Goal: Task Accomplishment & Management: Manage account settings

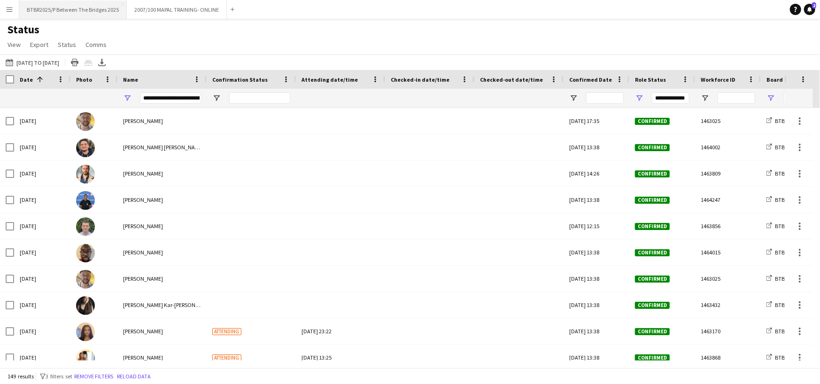
click at [78, 13] on button "BTBR2025/P Between The Bridges 2025 Close" at bounding box center [73, 9] width 108 height 18
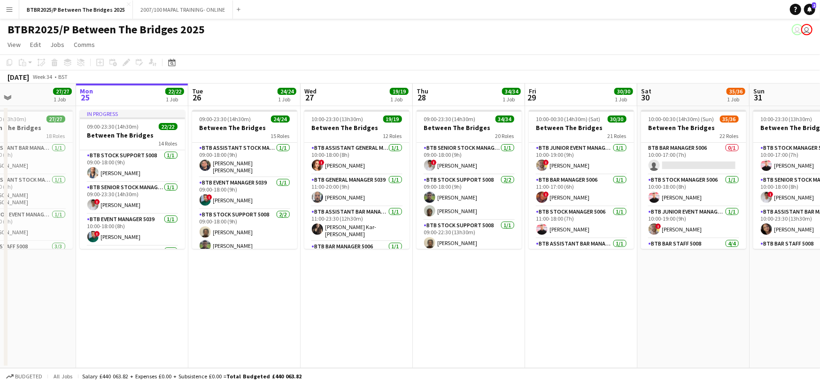
scroll to position [0, 277]
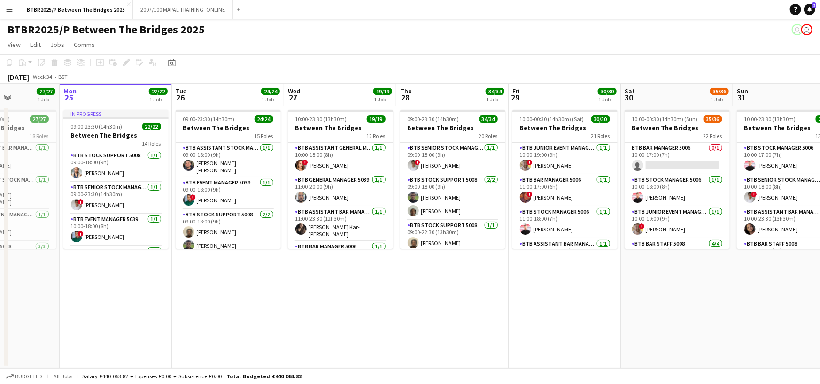
drag, startPoint x: 273, startPoint y: 100, endPoint x: 220, endPoint y: 107, distance: 53.6
click at [220, 107] on app-calendar-viewport "Fri 22 34/34 1 Job Sat 23 29/29 1 Job Sun 24 27/27 1 Job Mon 25 22/22 1 Job Tue…" at bounding box center [410, 226] width 820 height 285
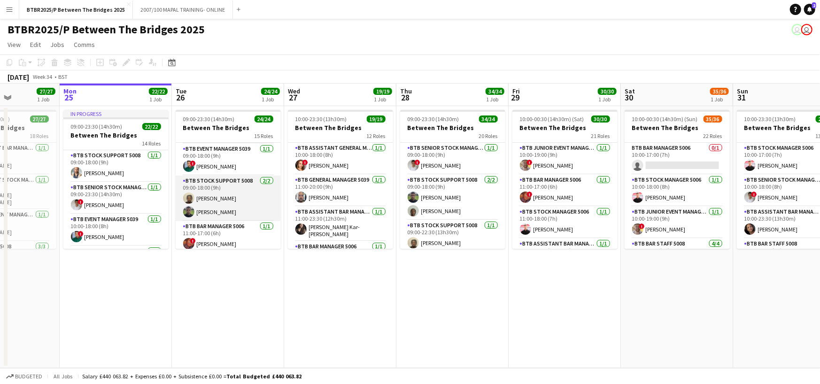
scroll to position [47, 0]
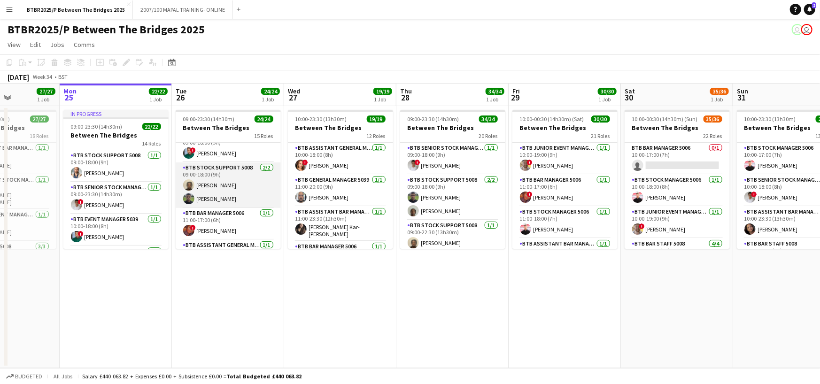
click at [223, 189] on app-card-role "BTB Stock support 5008 [DATE] 09:00-18:00 (9h) [PERSON_NAME] [PERSON_NAME]" at bounding box center [228, 185] width 105 height 46
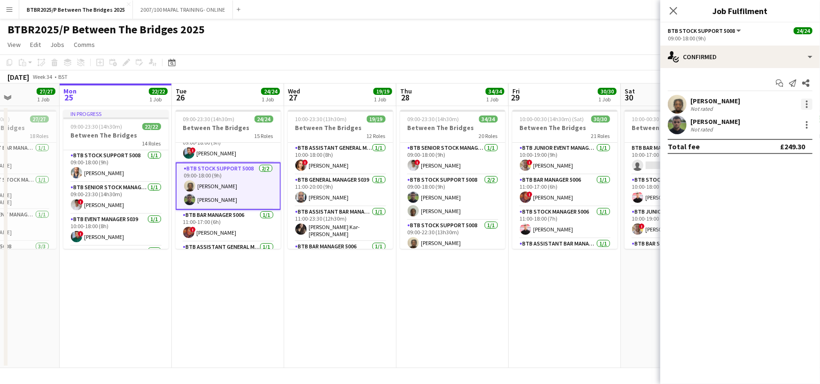
click at [804, 103] on div at bounding box center [806, 104] width 11 height 11
click at [754, 209] on span "Remove" at bounding box center [761, 212] width 28 height 8
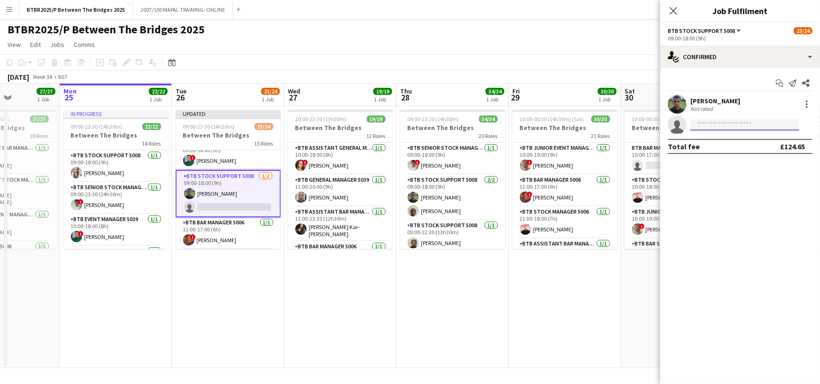
click at [729, 122] on input at bounding box center [744, 124] width 109 height 11
type input "*******"
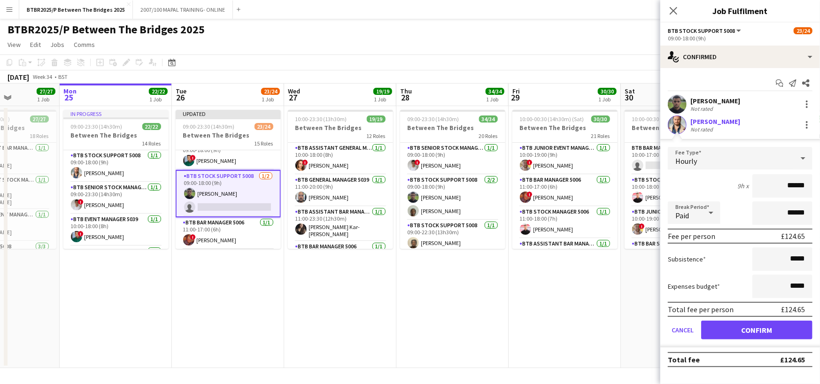
click button "Confirm" at bounding box center [756, 330] width 111 height 19
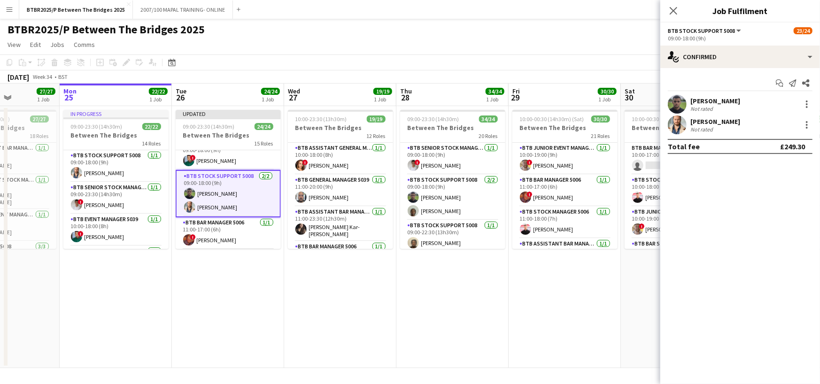
click at [623, 30] on div "BTBR2025/P Between The Bridges 2025 user user" at bounding box center [410, 28] width 820 height 18
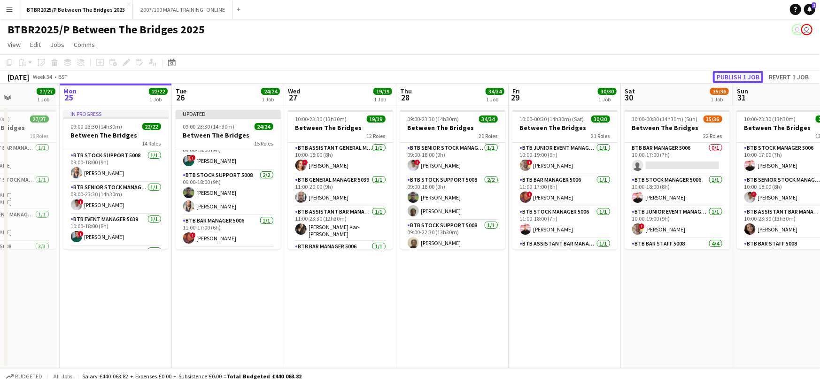
click at [745, 76] on button "Publish 1 job" at bounding box center [738, 77] width 50 height 12
